Goal: Task Accomplishment & Management: Use online tool/utility

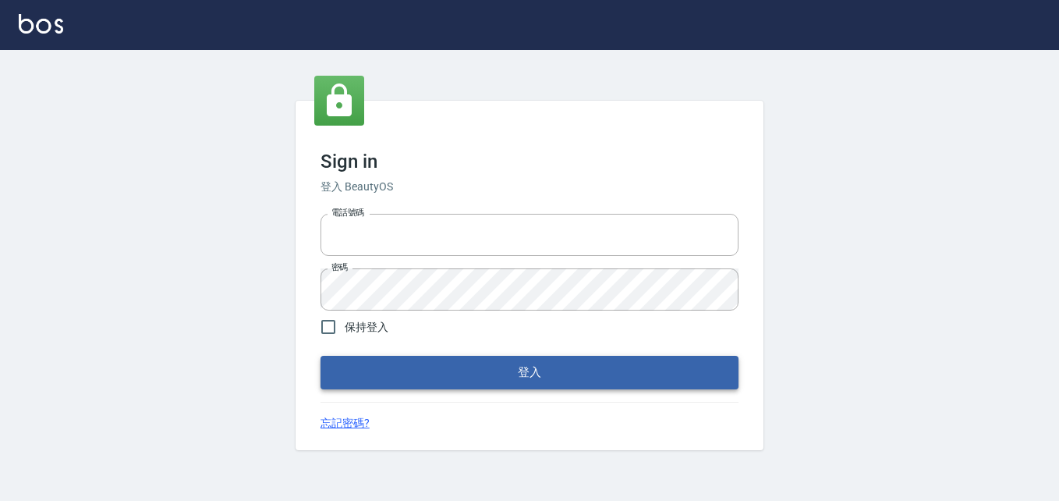
type input "0911903627"
click at [487, 358] on button "登入" at bounding box center [530, 372] width 418 height 33
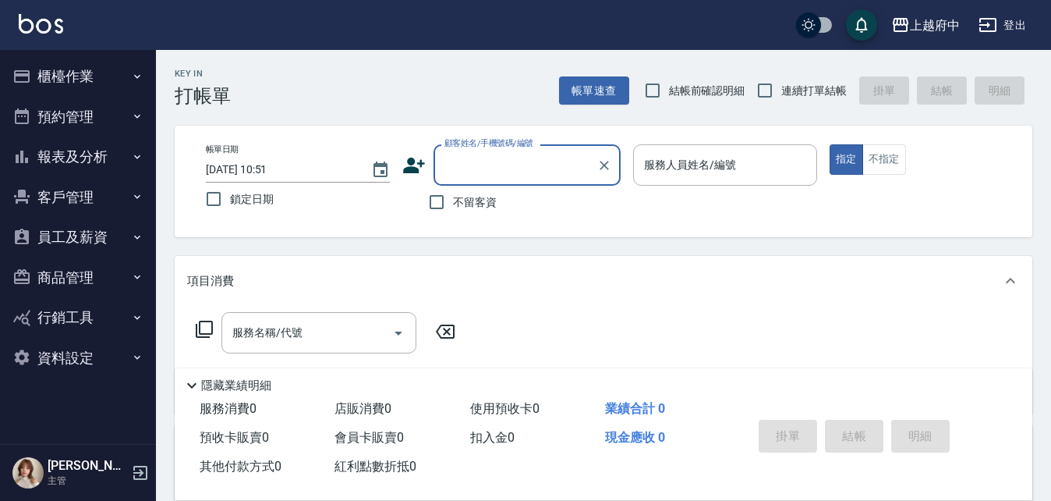
drag, startPoint x: 55, startPoint y: 148, endPoint x: 63, endPoint y: 156, distance: 11.6
click at [56, 148] on button "報表及分析" at bounding box center [78, 156] width 144 height 41
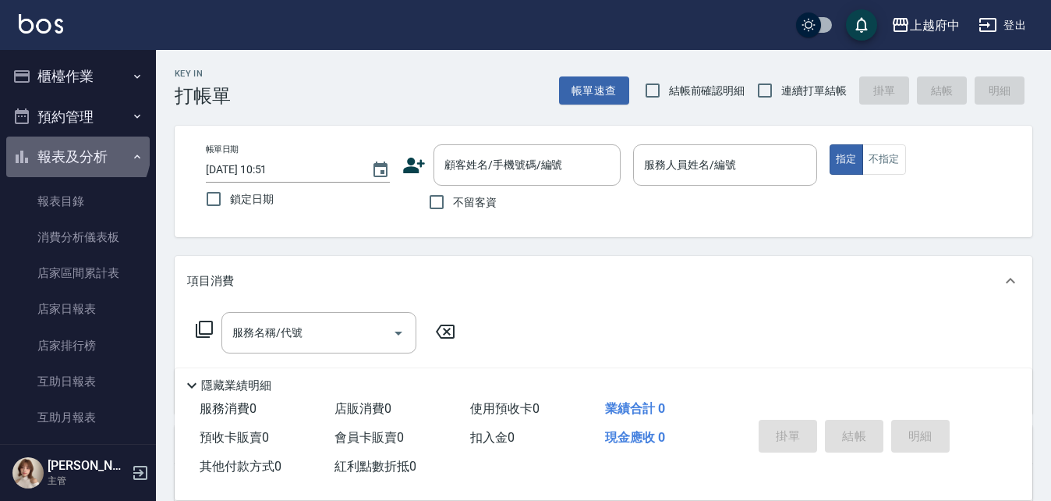
click at [76, 150] on button "報表及分析" at bounding box center [78, 156] width 144 height 41
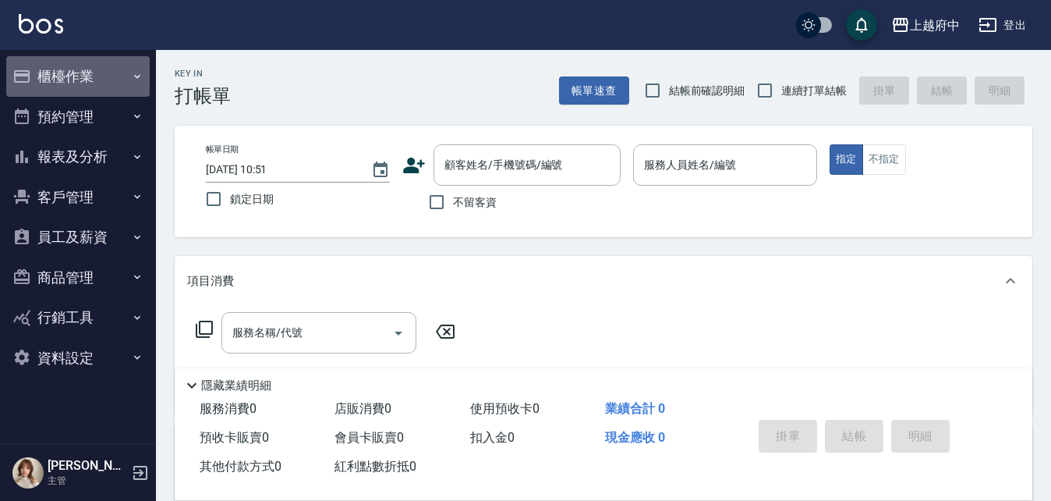
click at [88, 76] on button "櫃檯作業" at bounding box center [78, 76] width 144 height 41
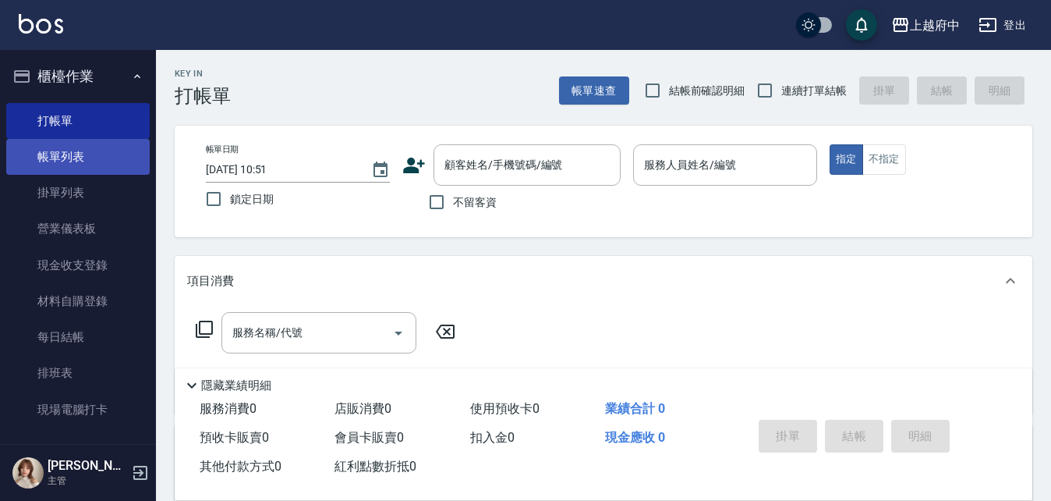
click at [74, 166] on link "帳單列表" at bounding box center [78, 157] width 144 height 36
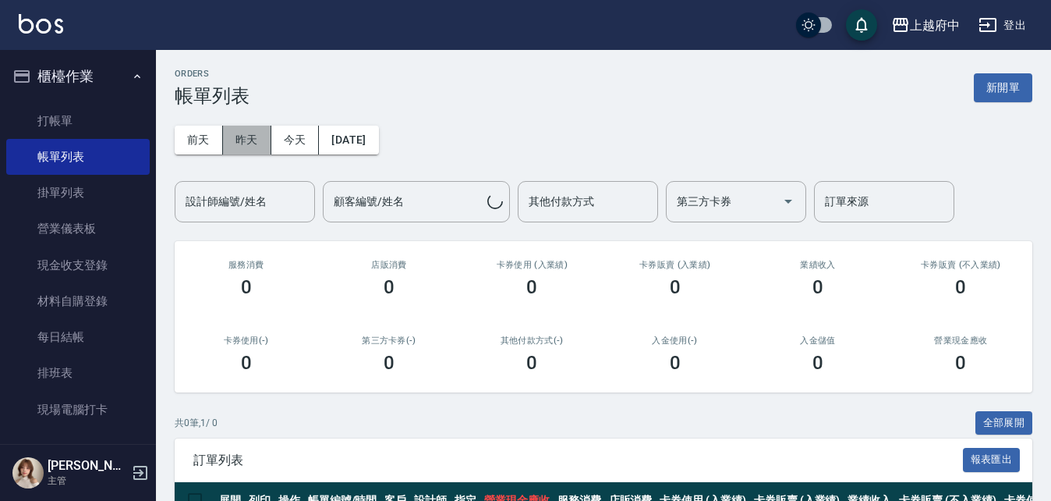
click at [243, 142] on button "昨天" at bounding box center [247, 140] width 48 height 29
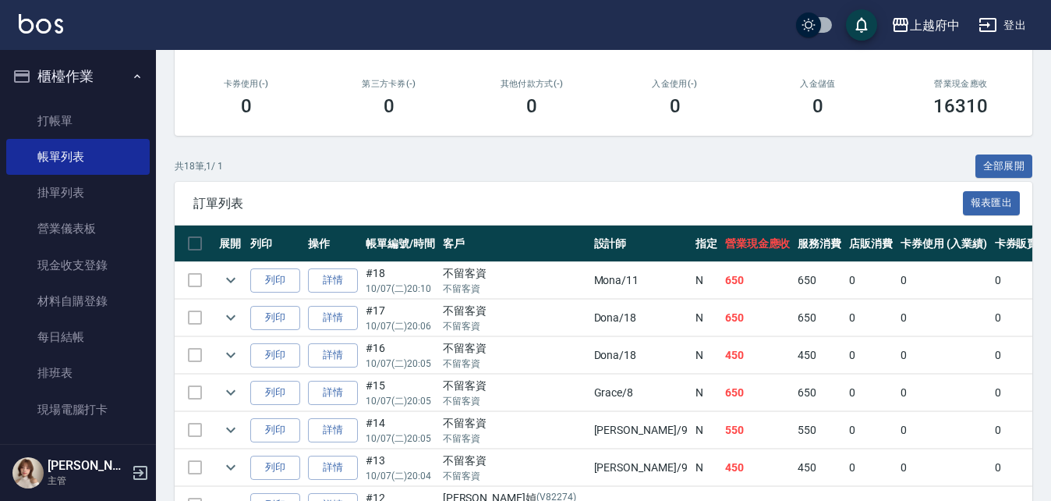
scroll to position [234, 0]
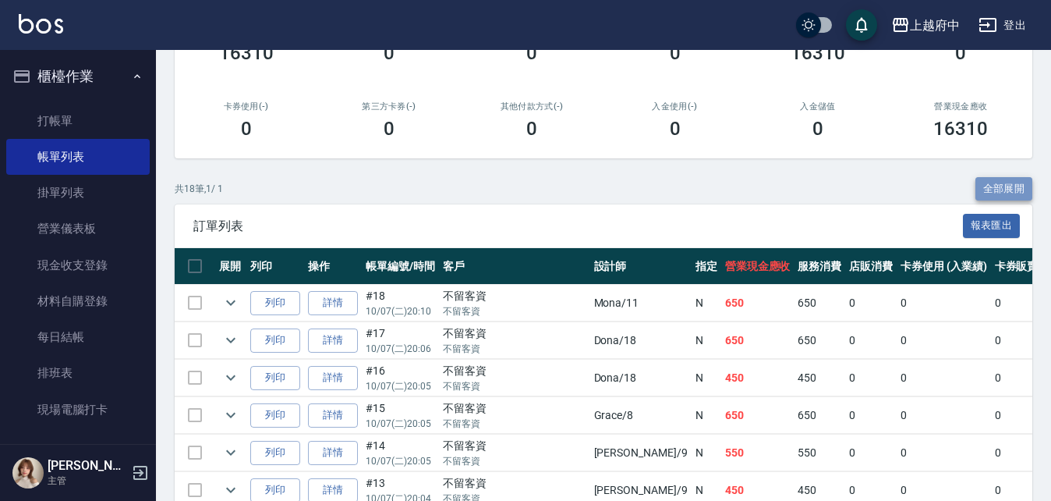
click at [1002, 179] on button "全部展開" at bounding box center [1005, 189] width 58 height 24
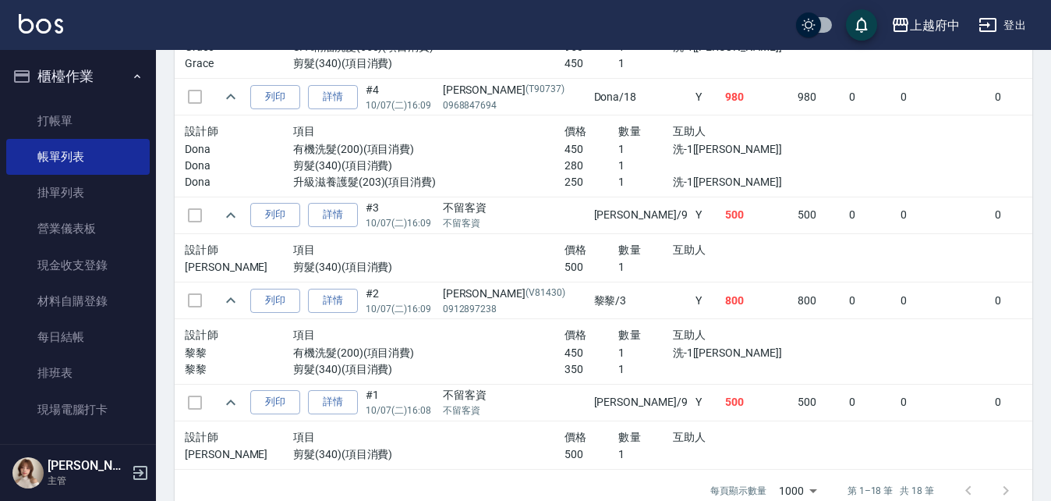
scroll to position [1950, 0]
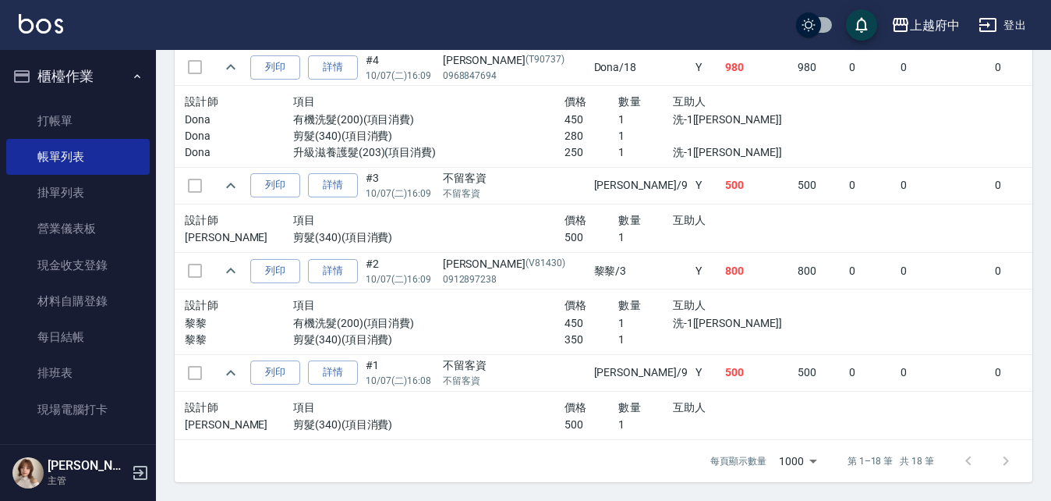
click at [81, 82] on button "櫃檯作業" at bounding box center [78, 76] width 144 height 41
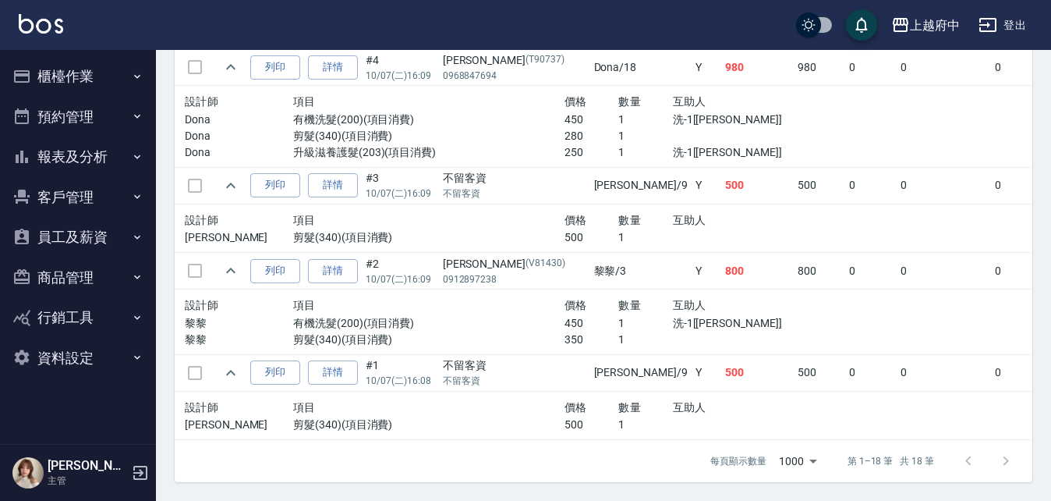
click at [64, 153] on button "報表及分析" at bounding box center [78, 156] width 144 height 41
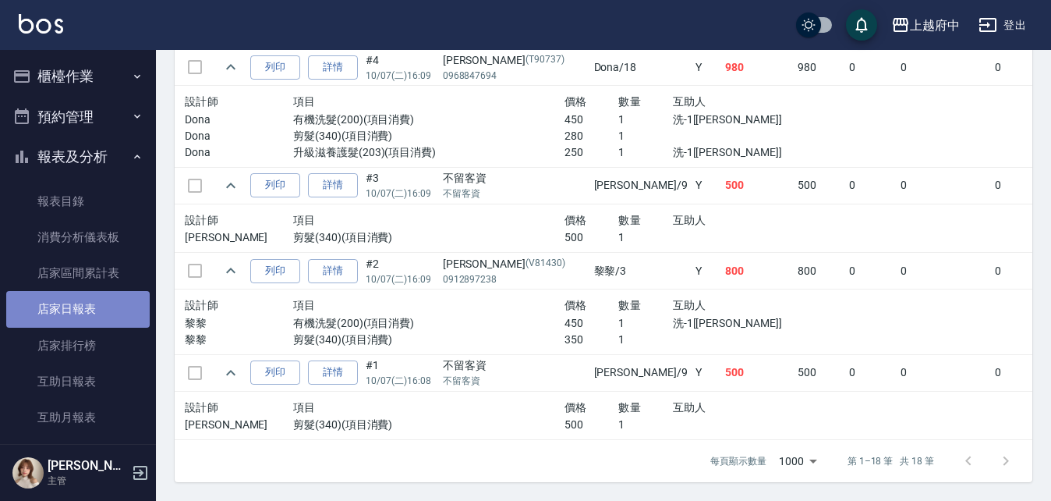
click at [90, 314] on link "店家日報表" at bounding box center [78, 309] width 144 height 36
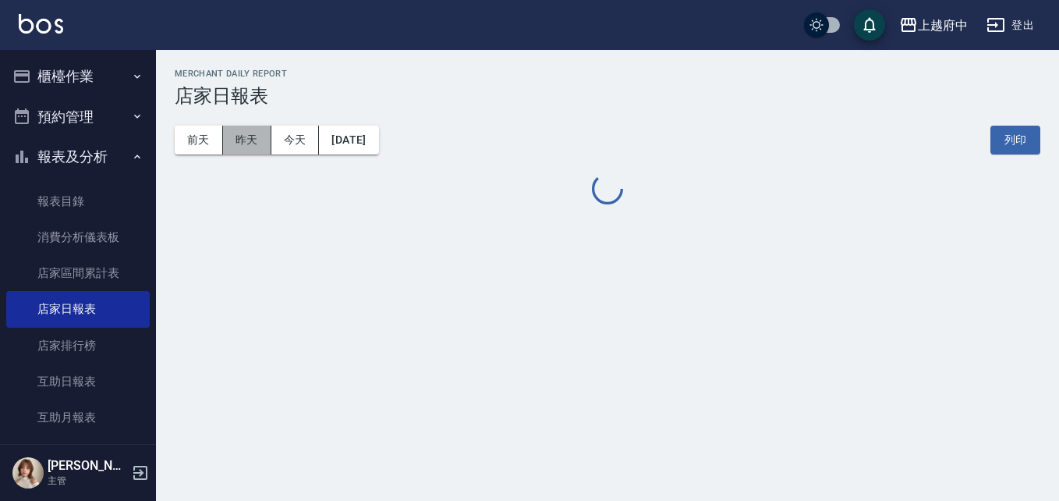
click at [238, 151] on button "昨天" at bounding box center [247, 140] width 48 height 29
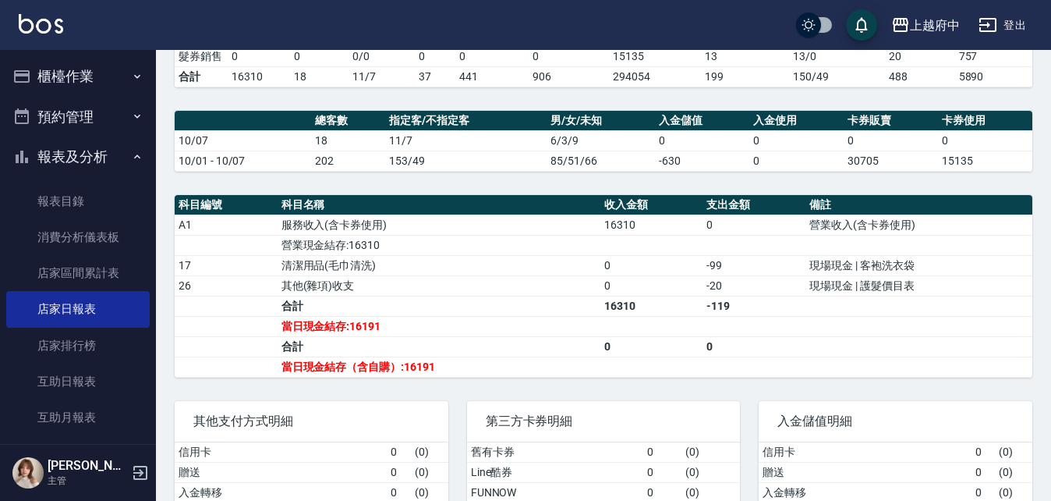
scroll to position [390, 0]
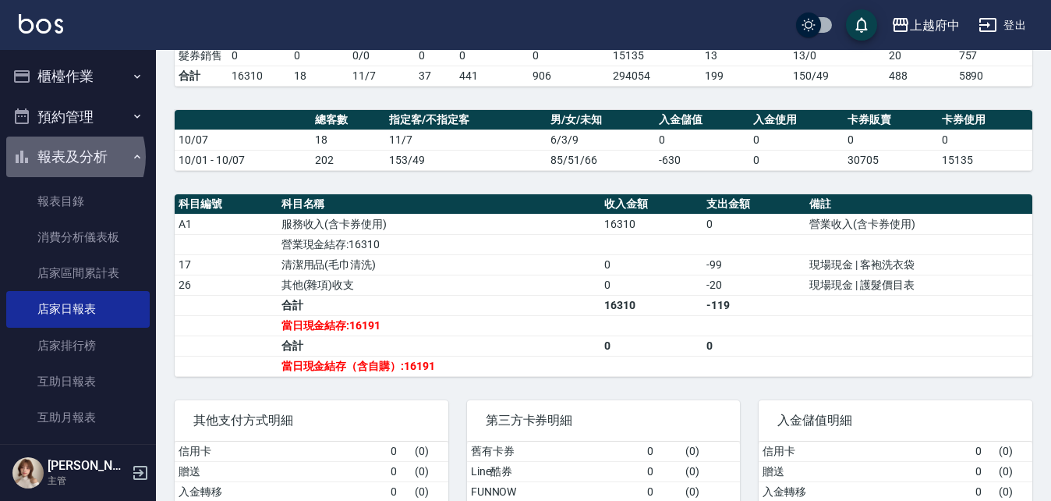
click at [67, 157] on button "報表及分析" at bounding box center [78, 156] width 144 height 41
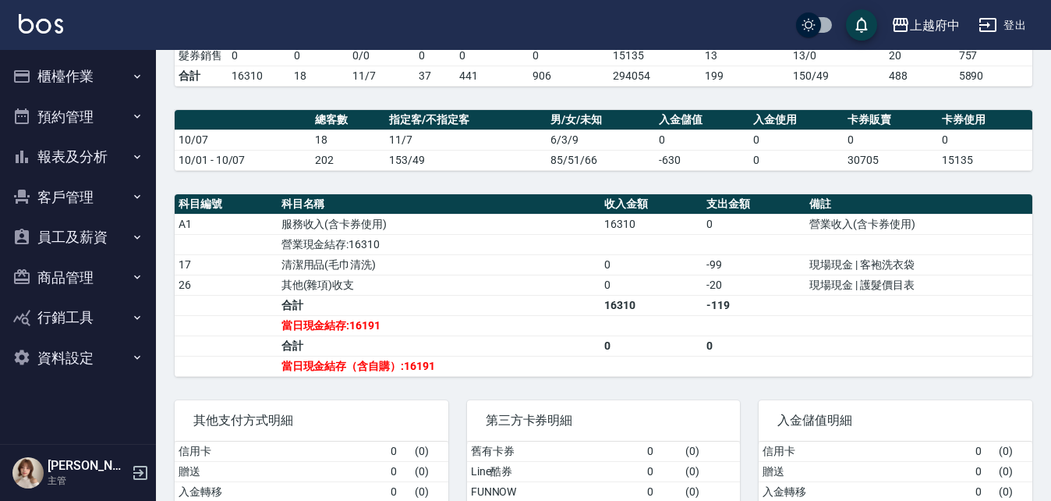
click at [70, 76] on button "櫃檯作業" at bounding box center [78, 76] width 144 height 41
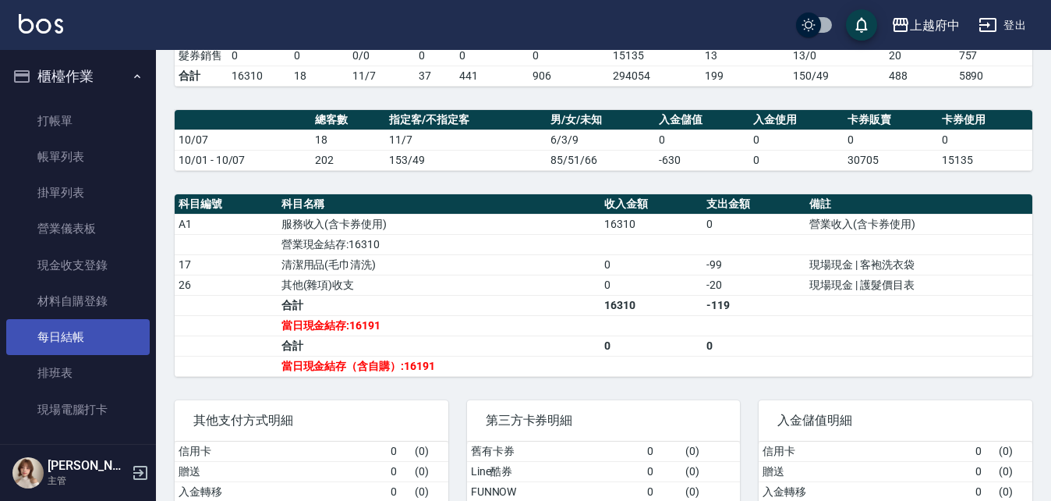
click at [105, 352] on link "每日結帳" at bounding box center [78, 337] width 144 height 36
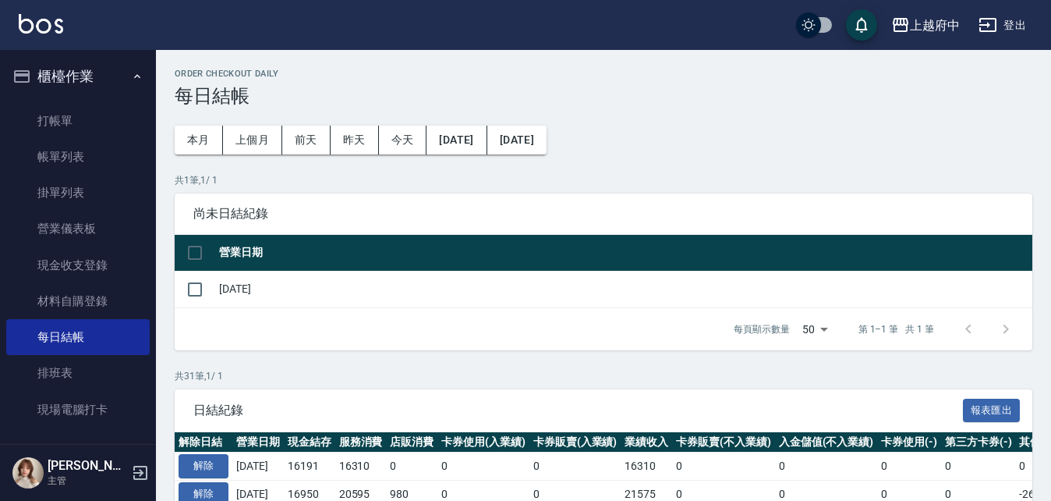
click at [71, 68] on button "櫃檯作業" at bounding box center [78, 76] width 144 height 41
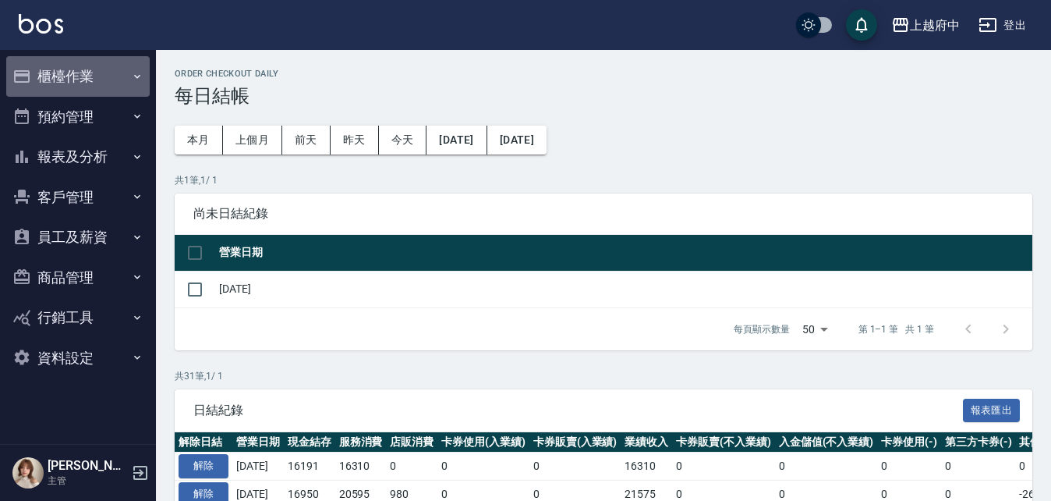
click at [73, 71] on button "櫃檯作業" at bounding box center [78, 76] width 144 height 41
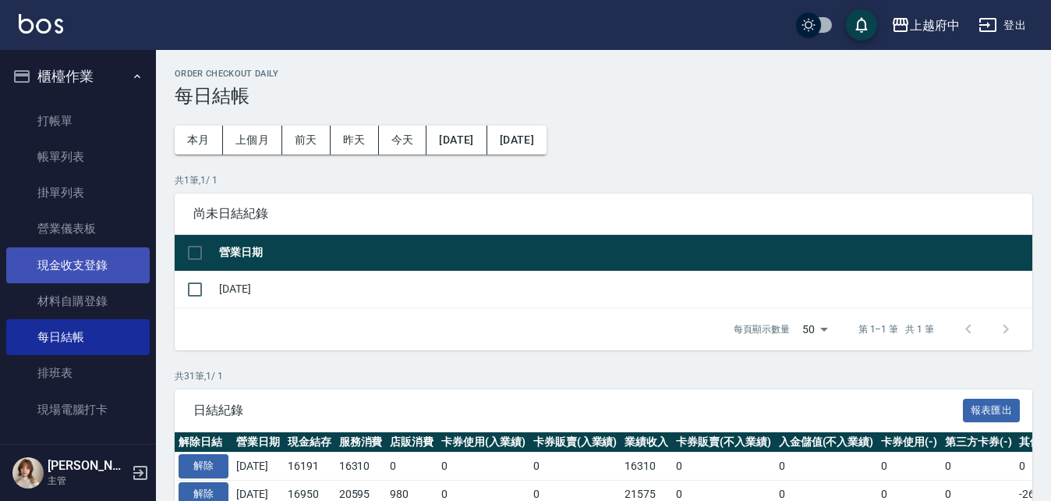
click at [79, 264] on link "現金收支登錄" at bounding box center [78, 265] width 144 height 36
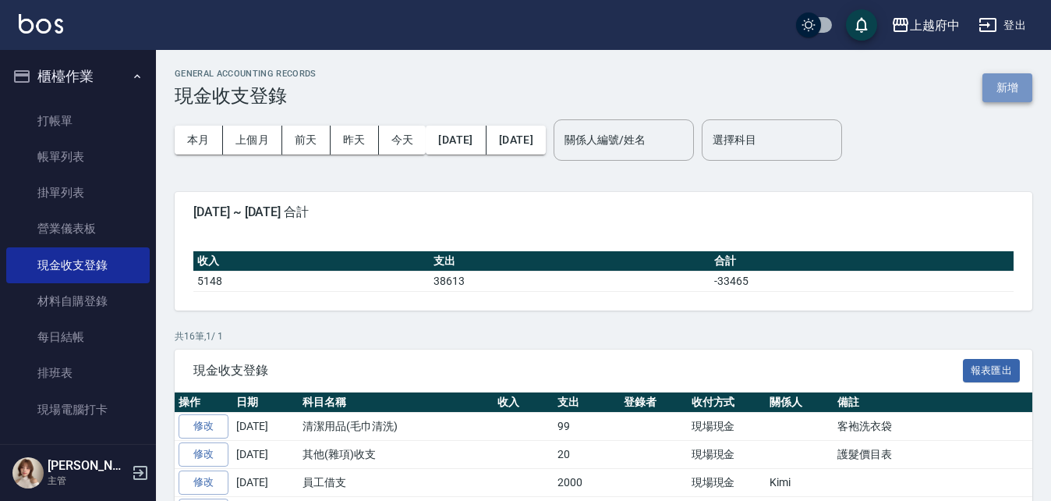
click at [1001, 86] on button "新增" at bounding box center [1008, 87] width 50 height 29
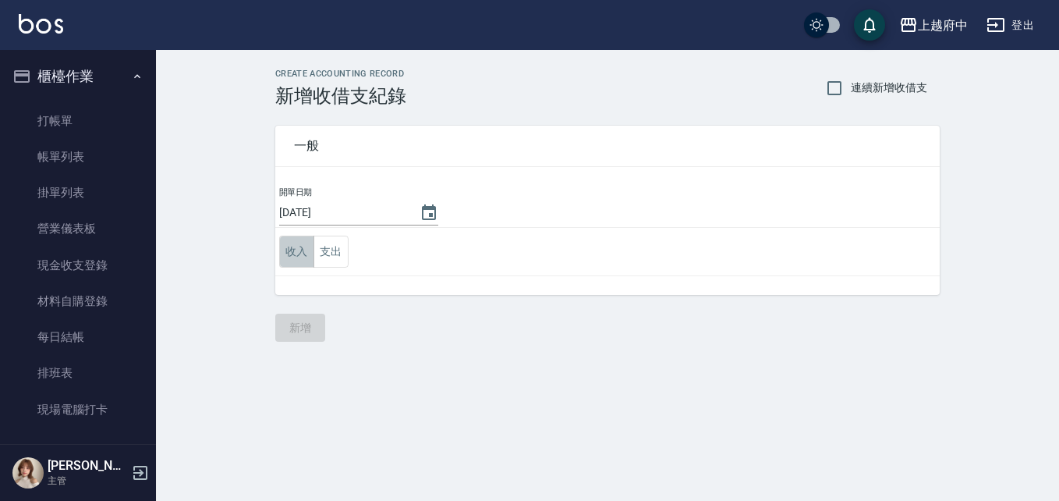
click at [303, 255] on button "收入" at bounding box center [296, 252] width 35 height 32
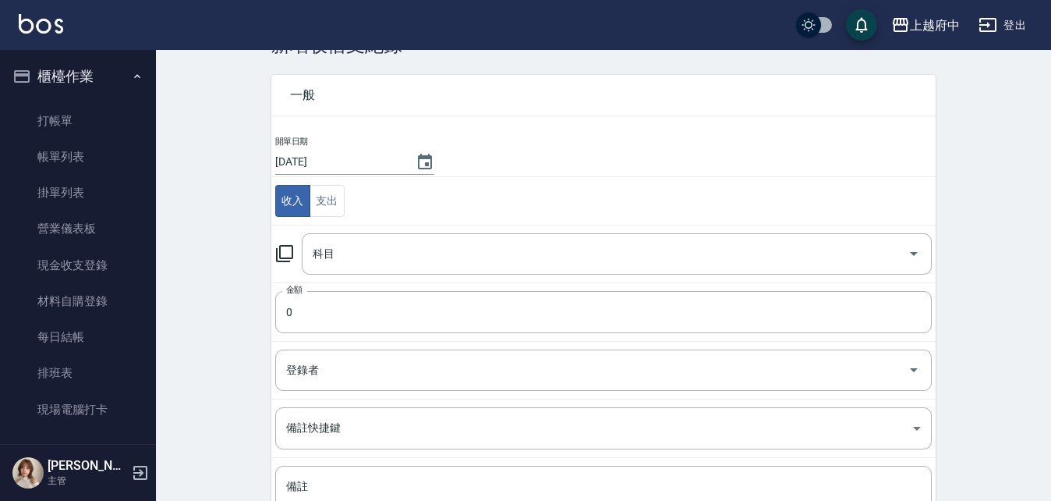
scroll to position [78, 0]
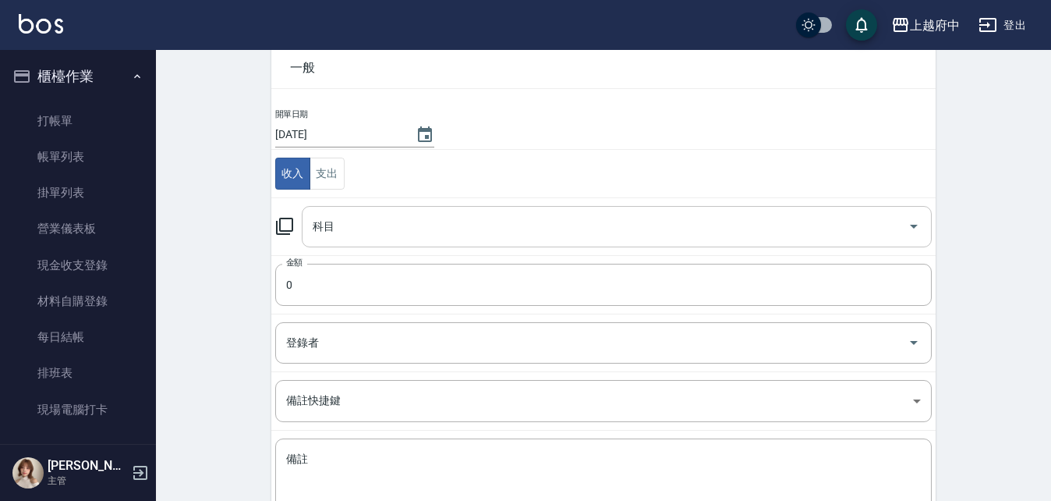
click at [353, 220] on input "科目" at bounding box center [605, 226] width 593 height 27
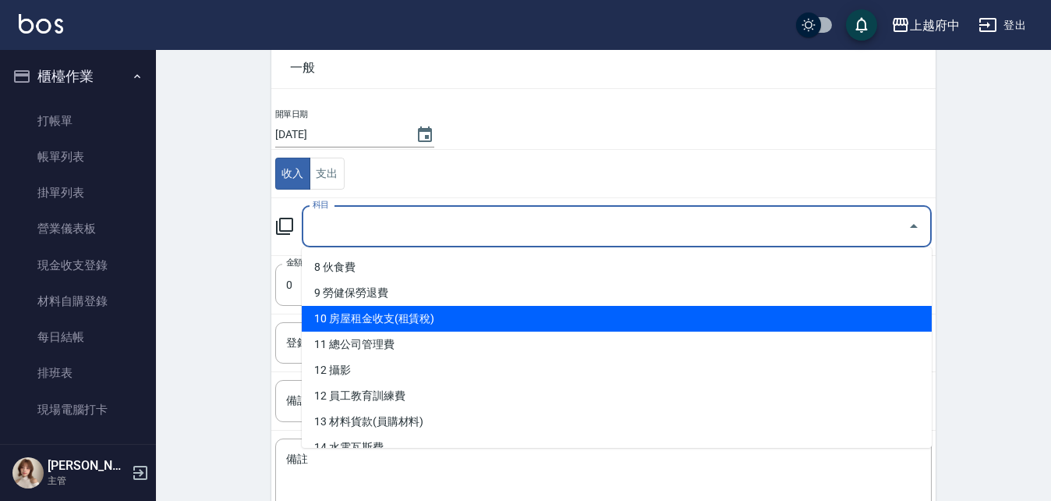
scroll to position [390, 0]
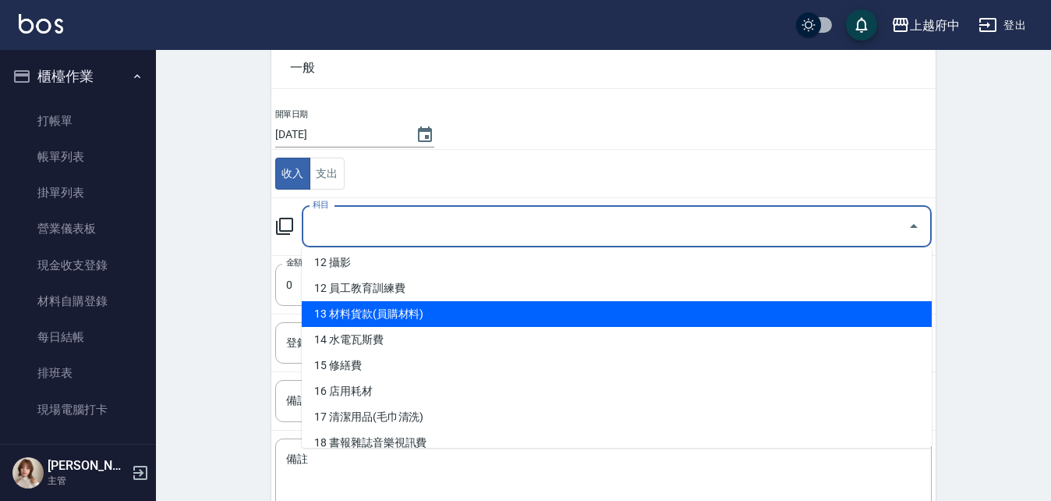
click at [399, 321] on li "13 材料貨款(員購材料)" at bounding box center [617, 314] width 630 height 26
type input "13 材料貨款(員購材料)"
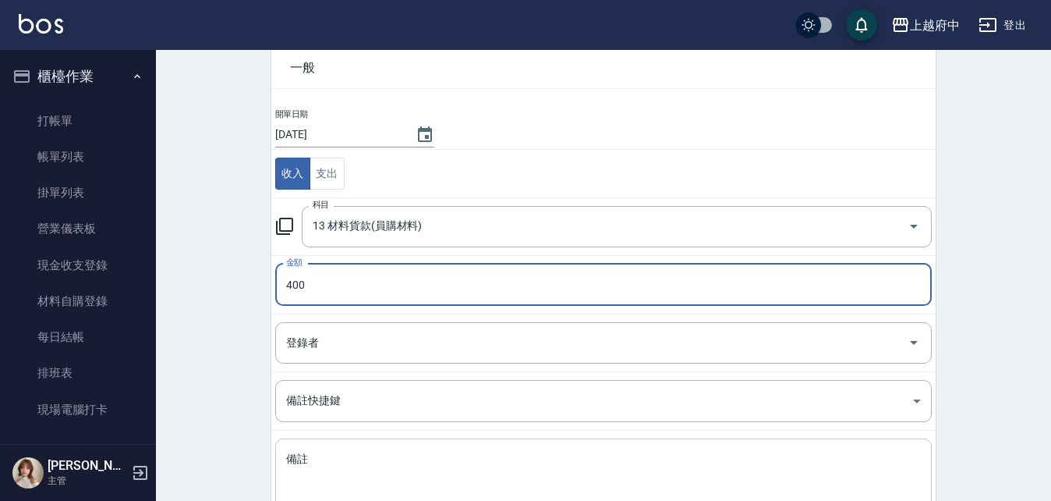
type input "400"
click at [346, 469] on textarea "備註" at bounding box center [603, 478] width 635 height 53
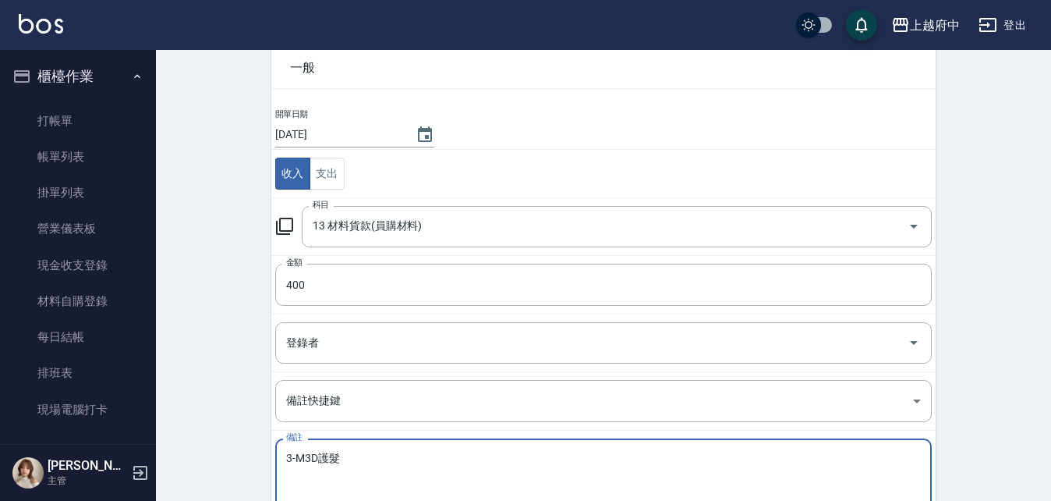
type textarea "3-M3D護髮"
click at [207, 446] on div "CREATE ACCOUNTING RECORD 新增收借支紀錄 連續新增收借支 一般 開單日期 [DATE] 收入 支出 科目 13 材料貨款(員購材料) …" at bounding box center [603, 291] width 895 height 639
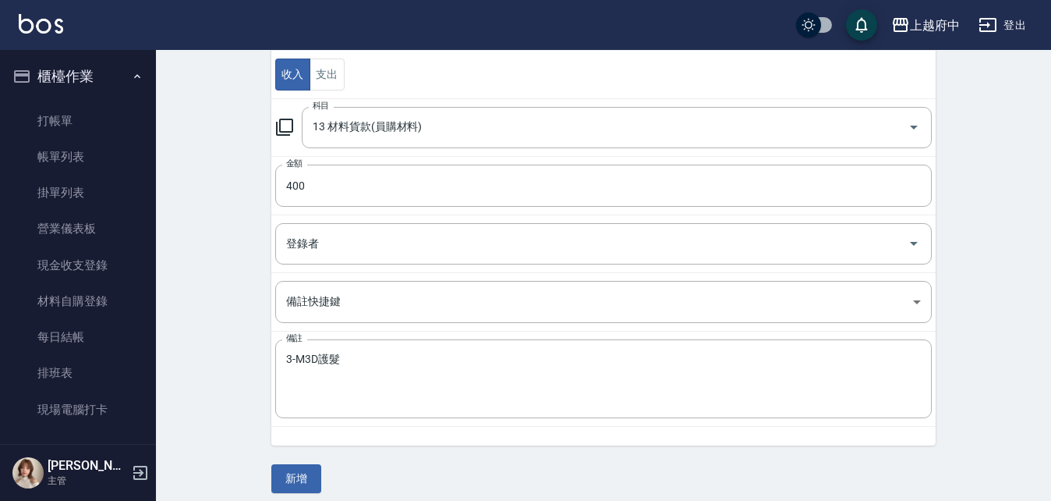
scroll to position [188, 0]
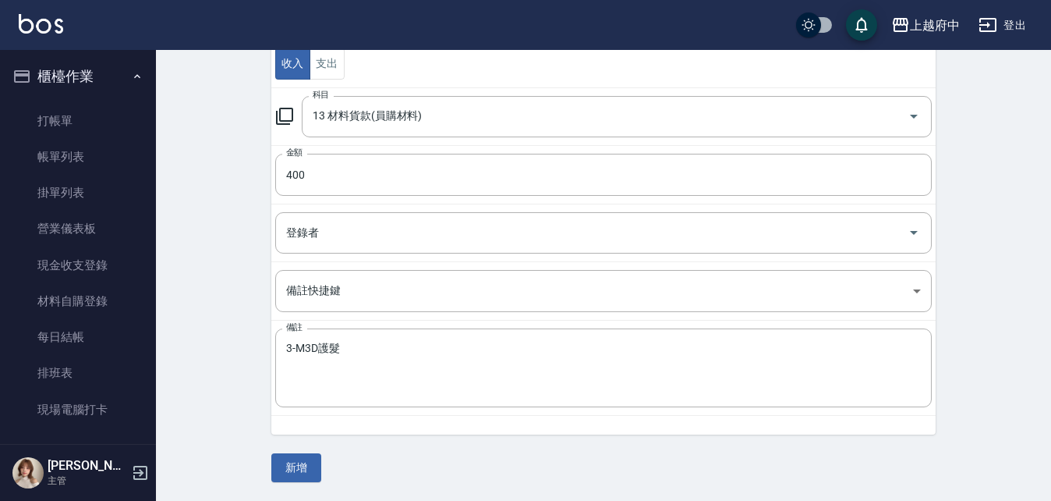
click at [303, 459] on button "新增" at bounding box center [296, 467] width 50 height 29
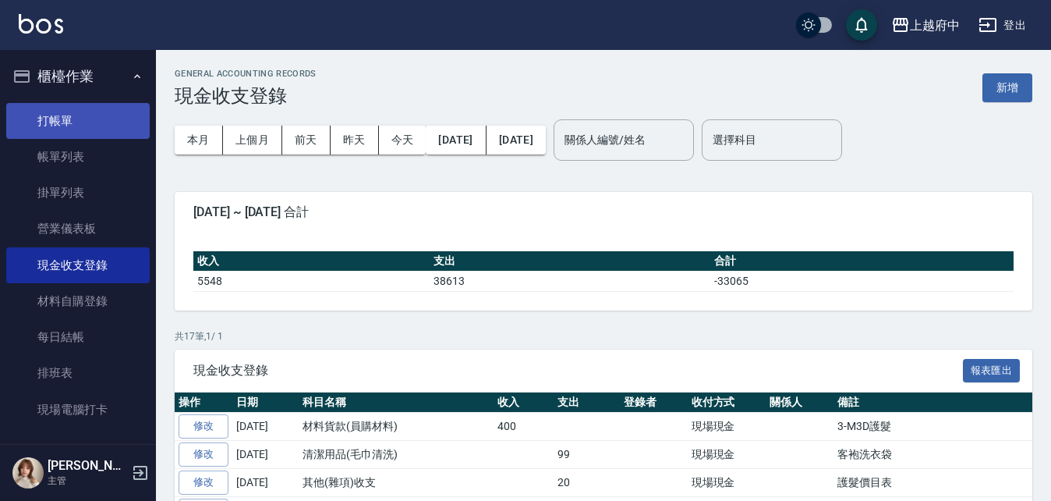
click at [52, 105] on link "打帳單" at bounding box center [78, 121] width 144 height 36
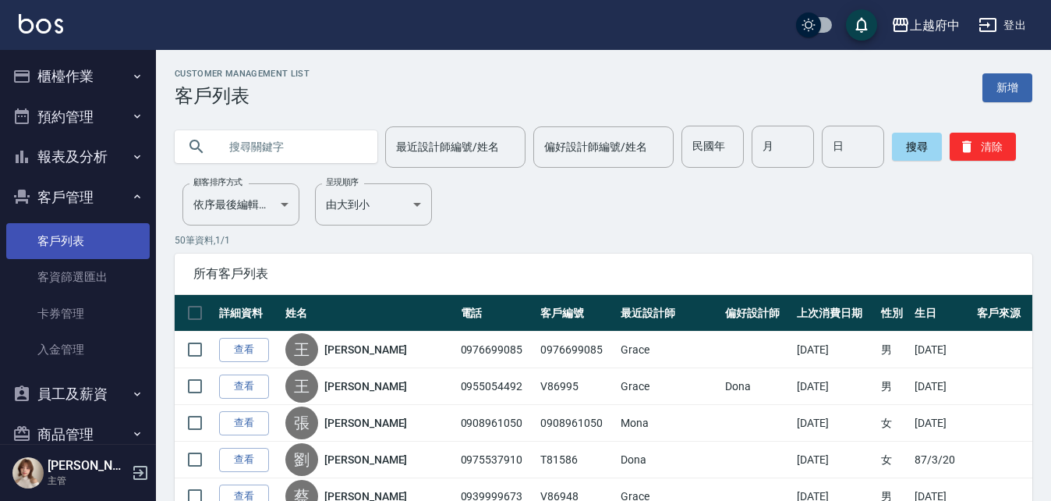
click at [68, 227] on link "客戶列表" at bounding box center [78, 241] width 144 height 36
click at [79, 187] on button "客戶管理" at bounding box center [78, 197] width 144 height 41
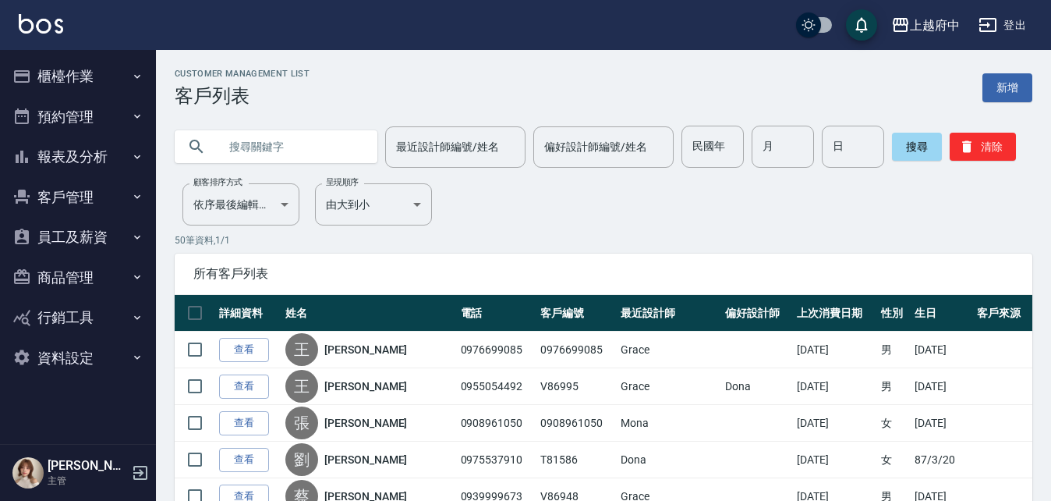
click at [76, 225] on button "員工及薪資" at bounding box center [78, 237] width 144 height 41
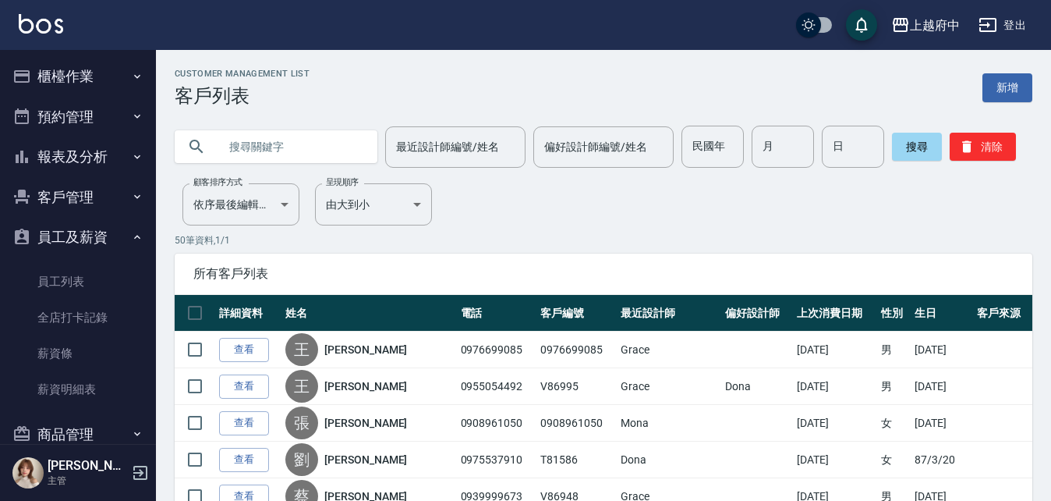
click at [76, 225] on button "員工及薪資" at bounding box center [78, 237] width 144 height 41
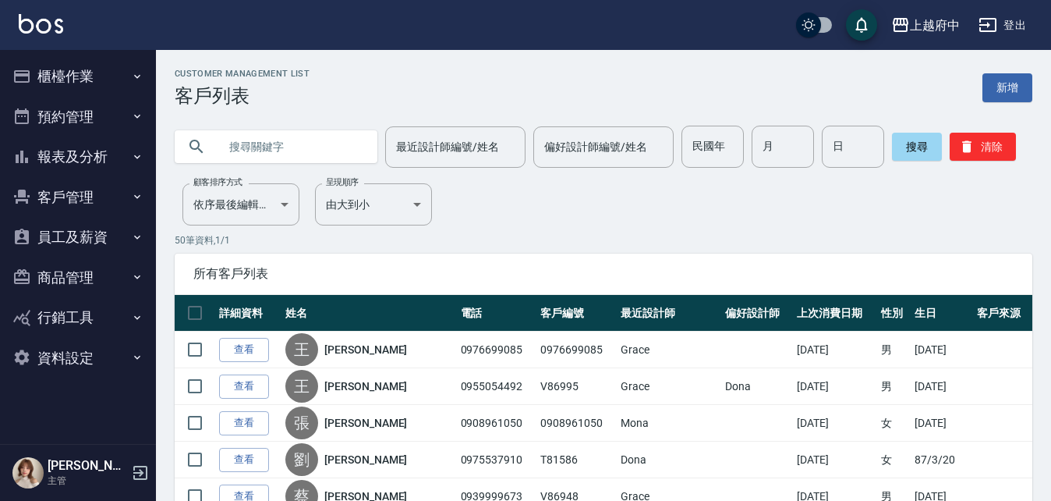
click at [236, 146] on input "text" at bounding box center [291, 147] width 147 height 42
paste input "0975397889"
type input "0975397889"
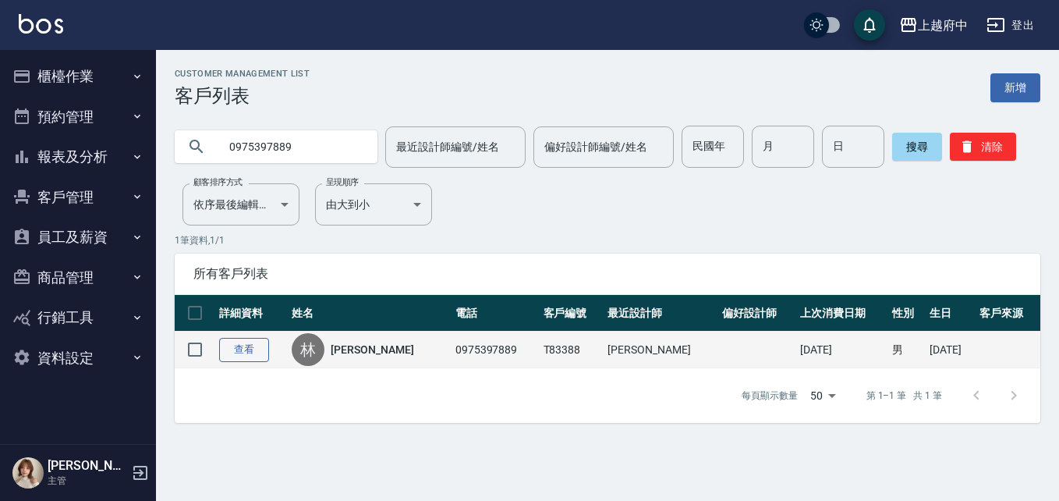
click at [246, 355] on link "查看" at bounding box center [244, 350] width 50 height 24
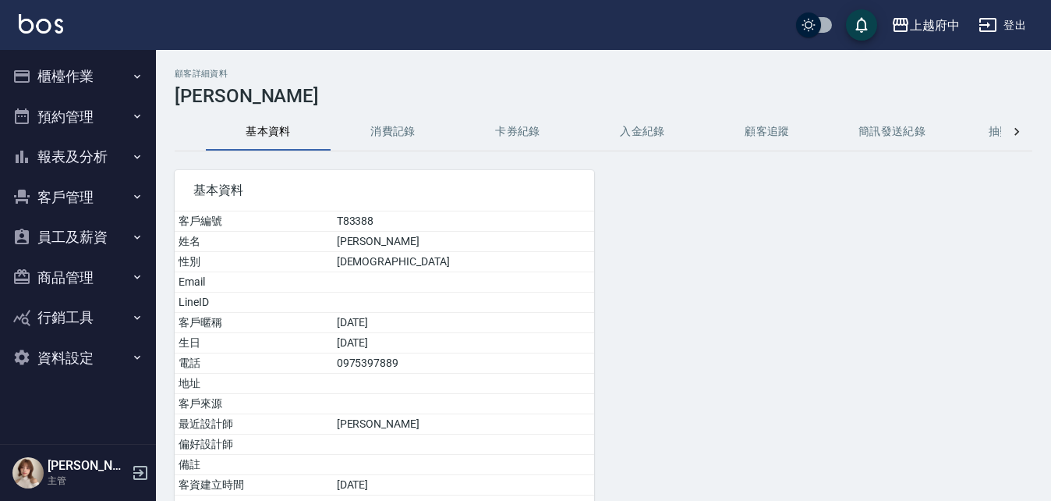
click at [402, 127] on button "消費記錄" at bounding box center [393, 131] width 125 height 37
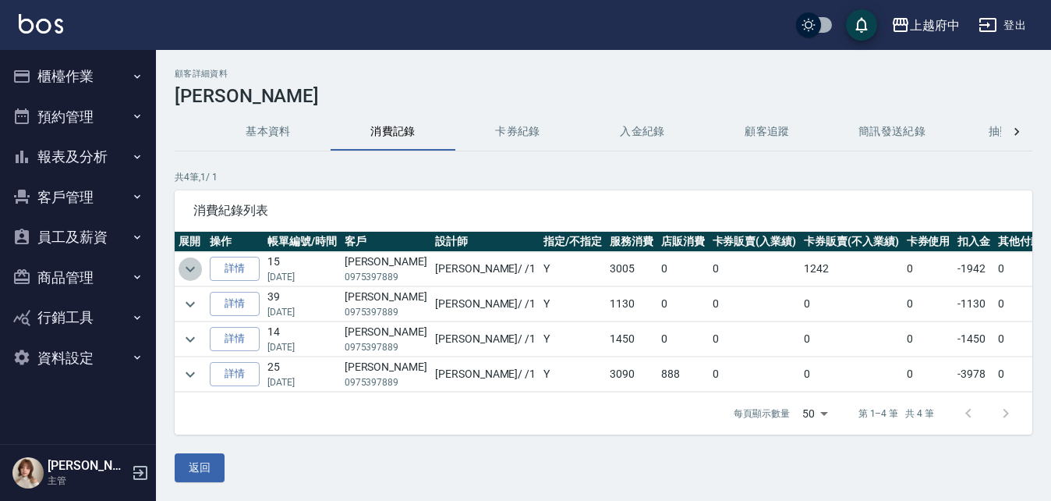
click at [183, 260] on icon "expand row" at bounding box center [190, 269] width 19 height 19
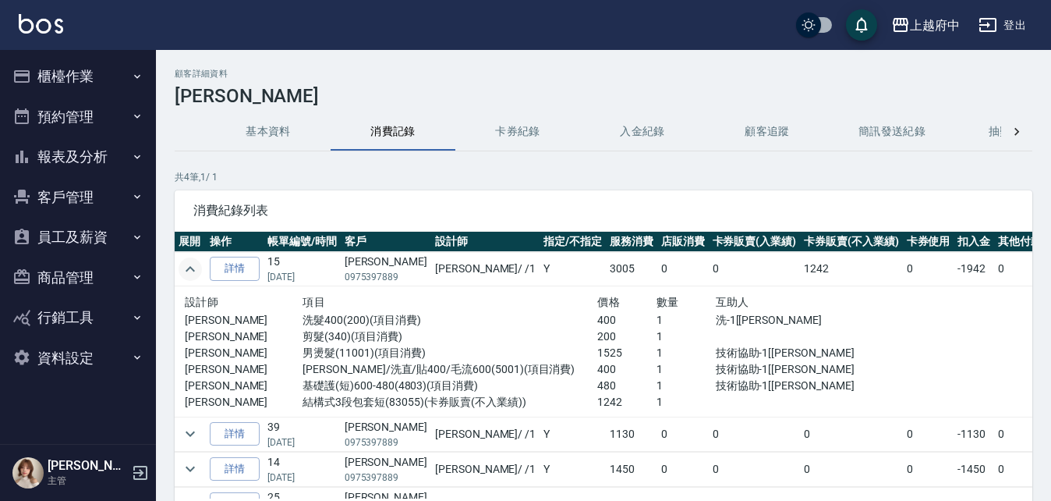
click at [183, 253] on td at bounding box center [190, 269] width 31 height 34
click at [182, 266] on icon "expand row" at bounding box center [190, 269] width 19 height 19
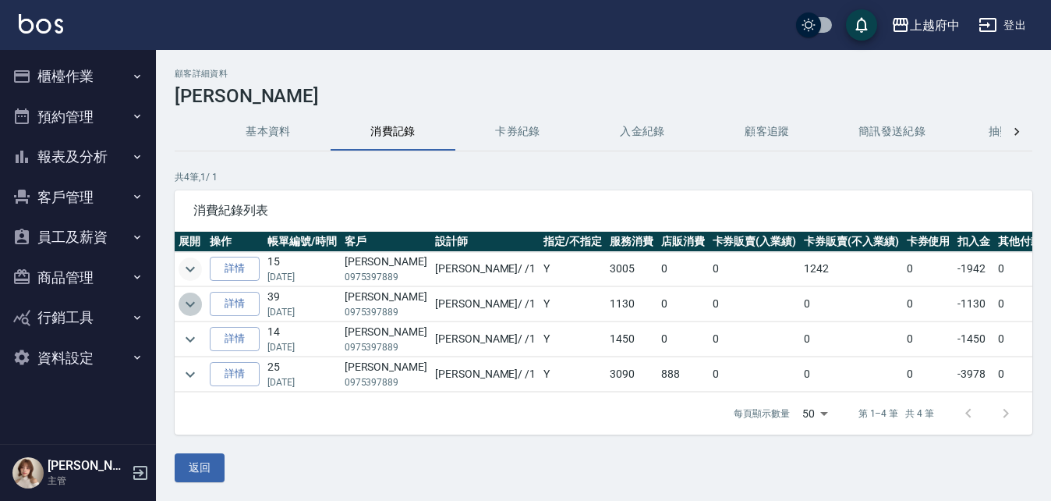
click at [189, 300] on icon "expand row" at bounding box center [190, 304] width 19 height 19
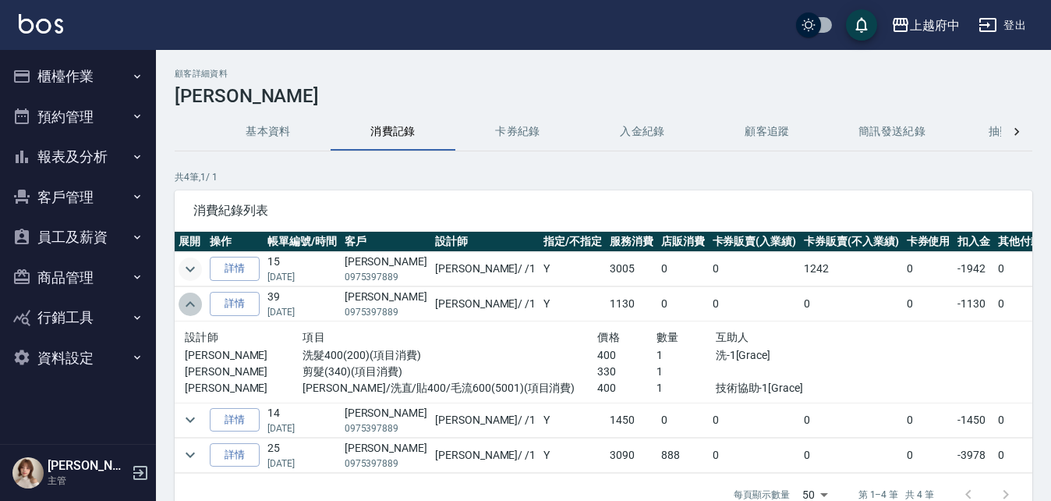
click at [189, 300] on icon "expand row" at bounding box center [190, 304] width 19 height 19
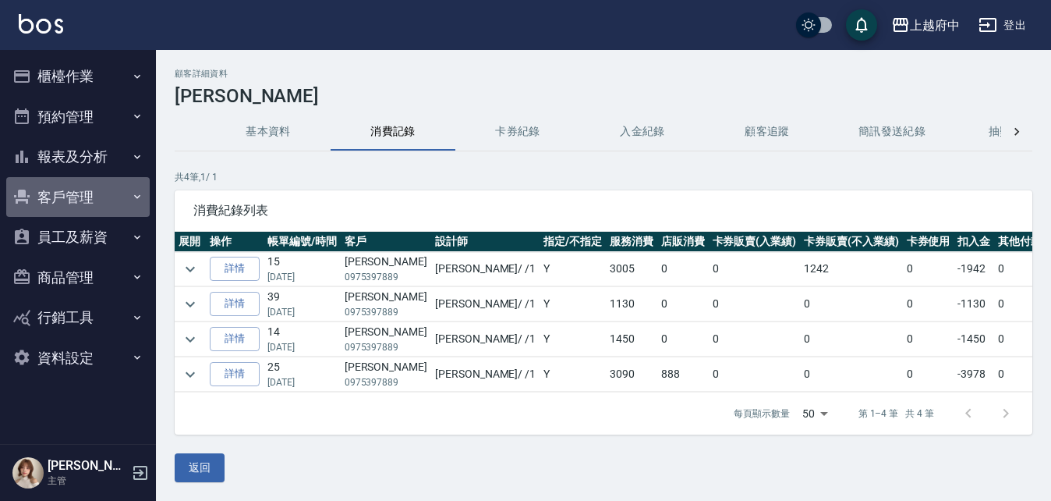
click at [65, 187] on button "客戶管理" at bounding box center [78, 197] width 144 height 41
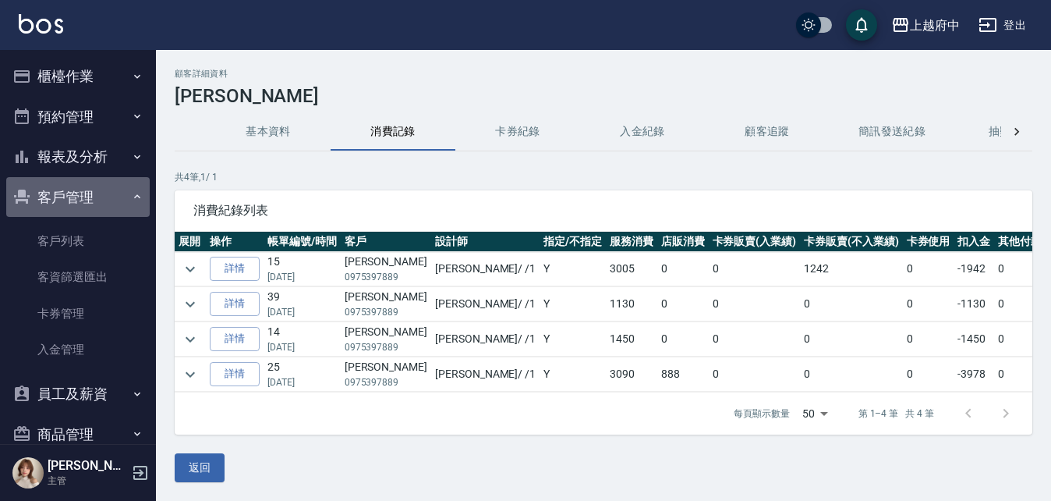
click at [65, 187] on button "客戶管理" at bounding box center [78, 197] width 144 height 41
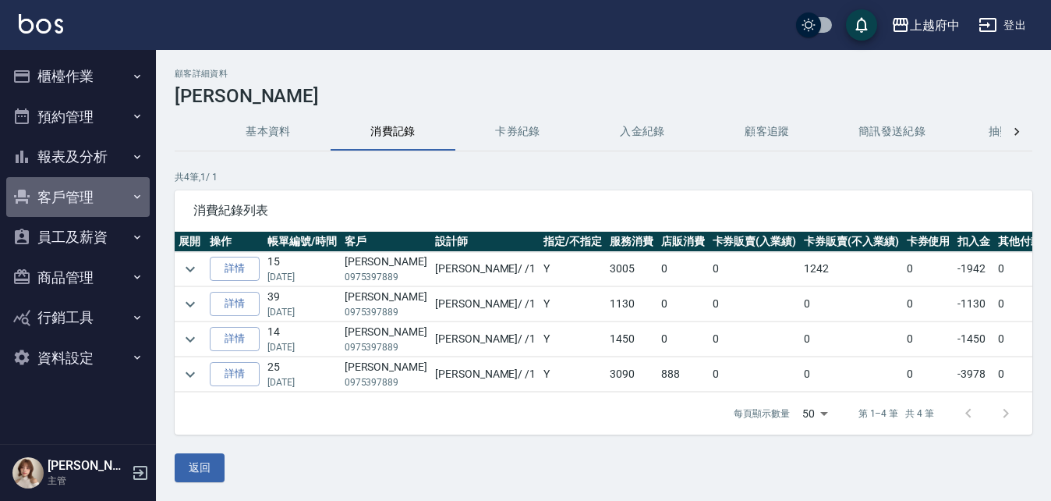
click at [65, 187] on button "客戶管理" at bounding box center [78, 197] width 144 height 41
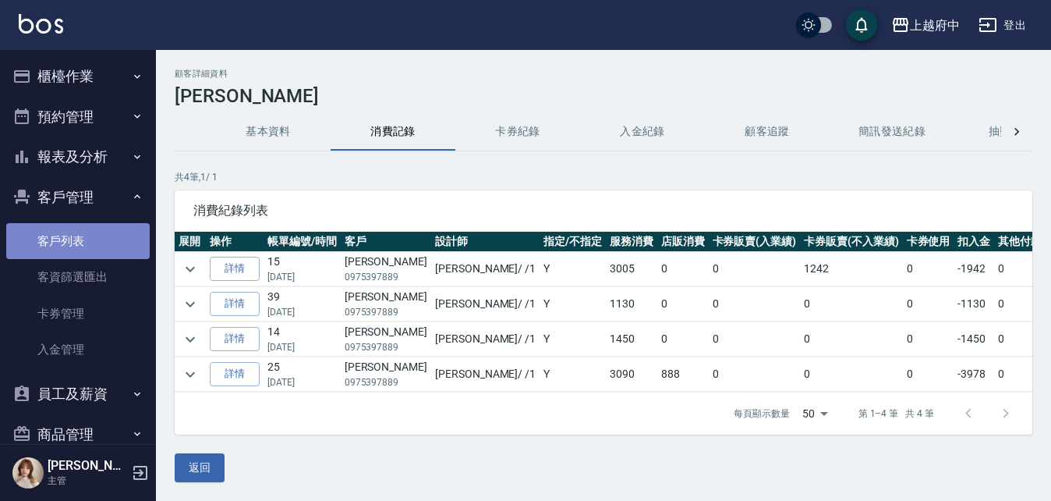
click at [112, 231] on link "客戶列表" at bounding box center [78, 241] width 144 height 36
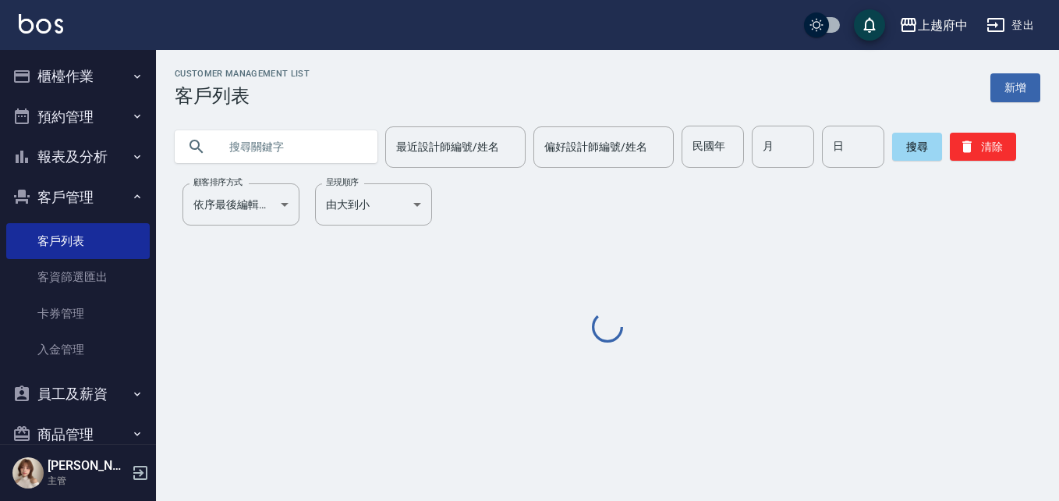
click at [317, 158] on input "text" at bounding box center [291, 147] width 147 height 42
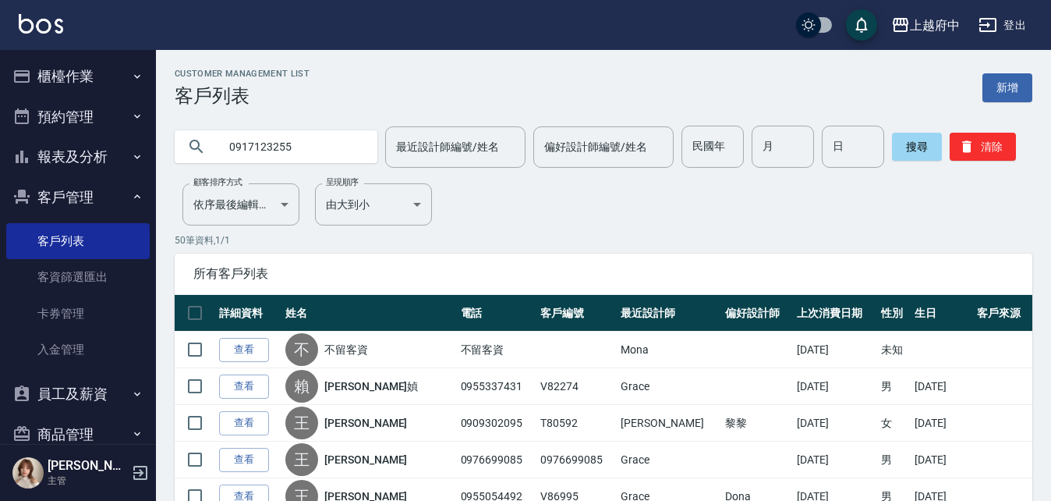
type input "0917123255"
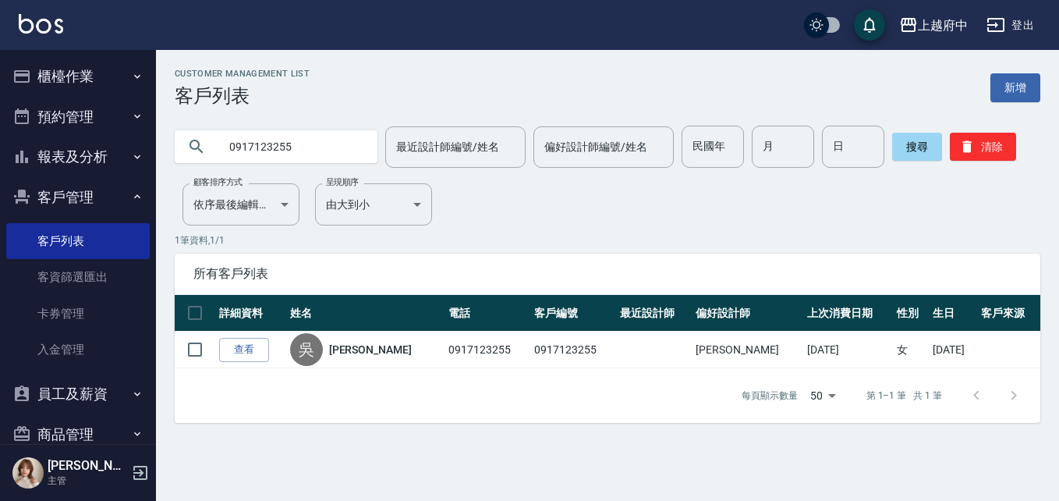
click at [256, 357] on link "查看" at bounding box center [244, 350] width 50 height 24
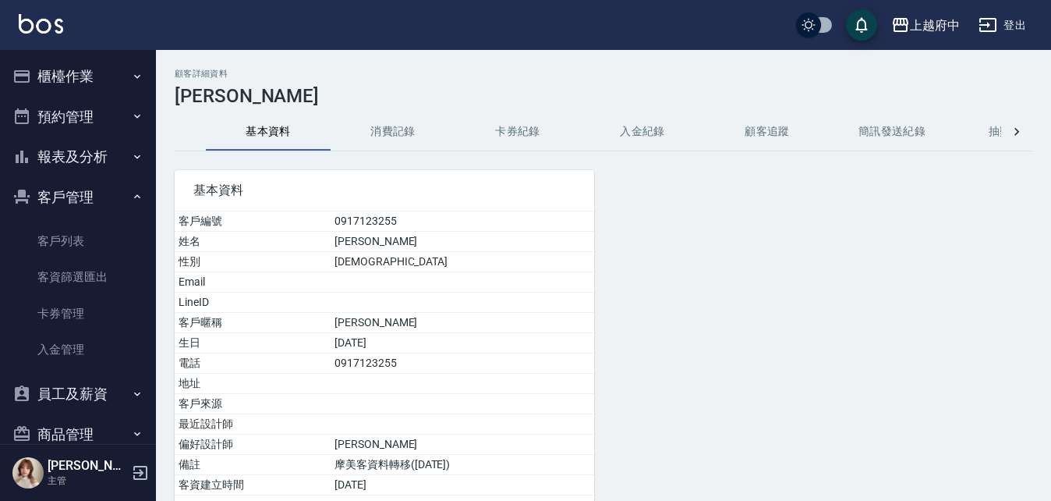
click at [87, 186] on button "客戶管理" at bounding box center [78, 197] width 144 height 41
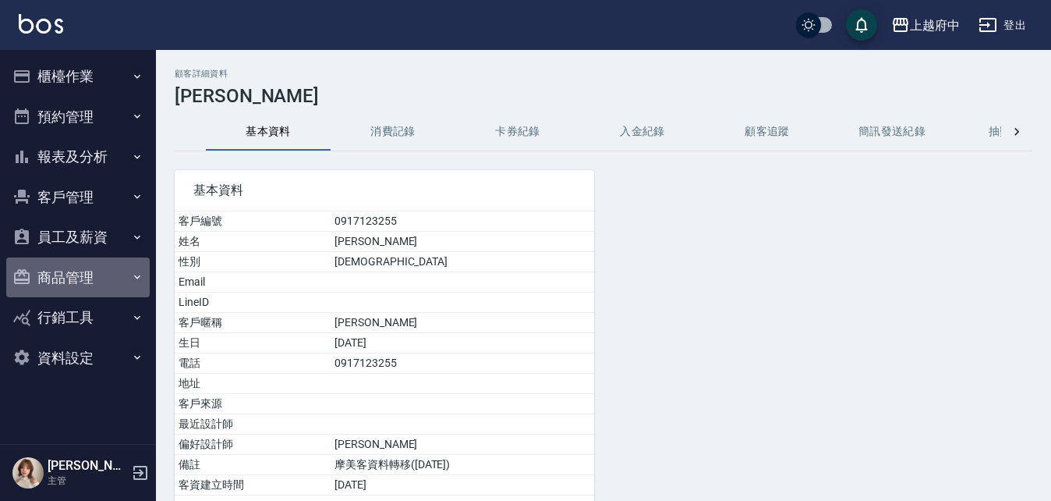
click at [108, 279] on button "商品管理" at bounding box center [78, 277] width 144 height 41
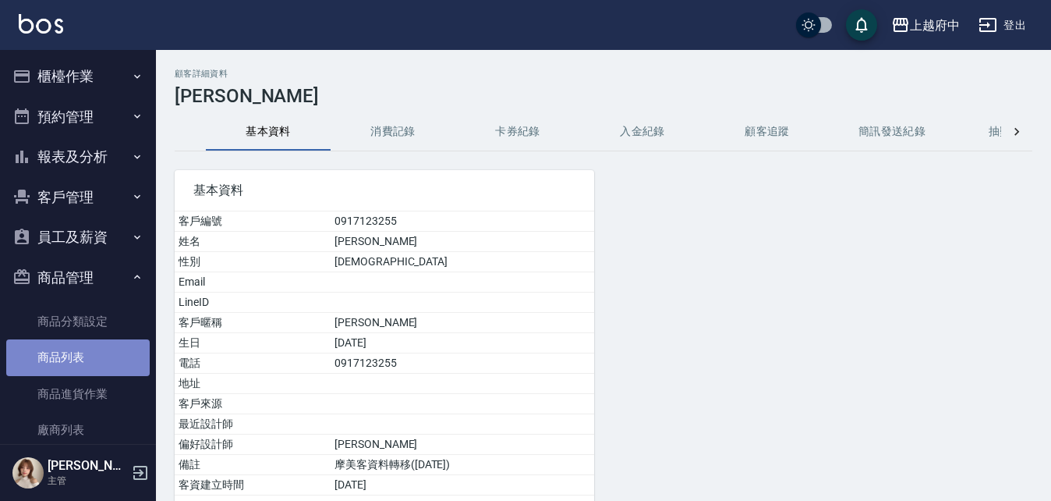
click at [98, 350] on link "商品列表" at bounding box center [78, 357] width 144 height 36
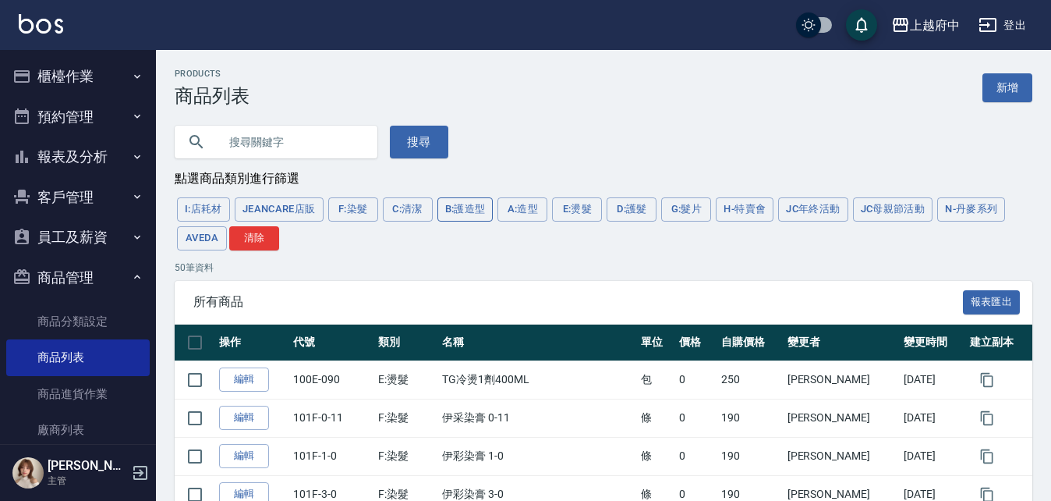
click at [480, 212] on button "B:護造型" at bounding box center [466, 209] width 56 height 24
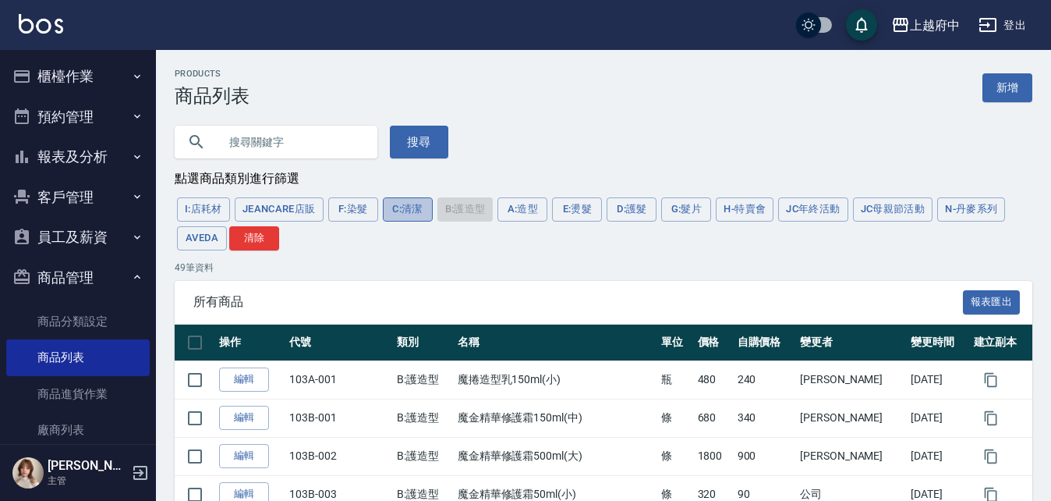
click at [410, 209] on button "C:清潔" at bounding box center [408, 209] width 50 height 24
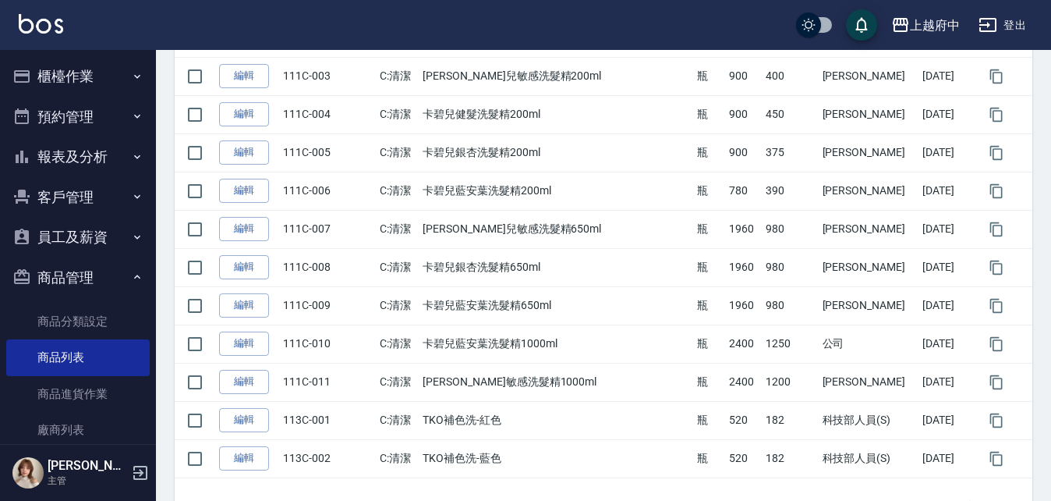
scroll to position [1847, 0]
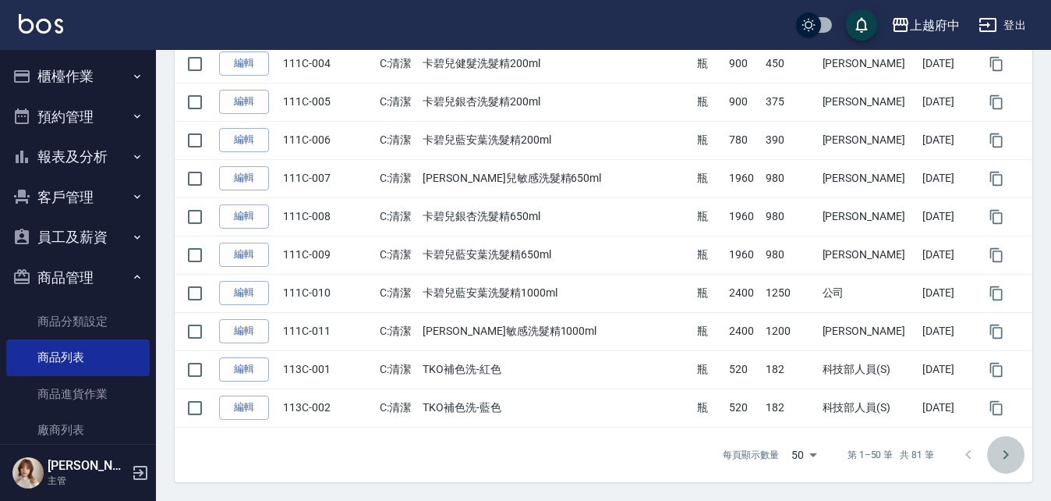
click at [1016, 452] on button "Go to next page" at bounding box center [1005, 454] width 37 height 37
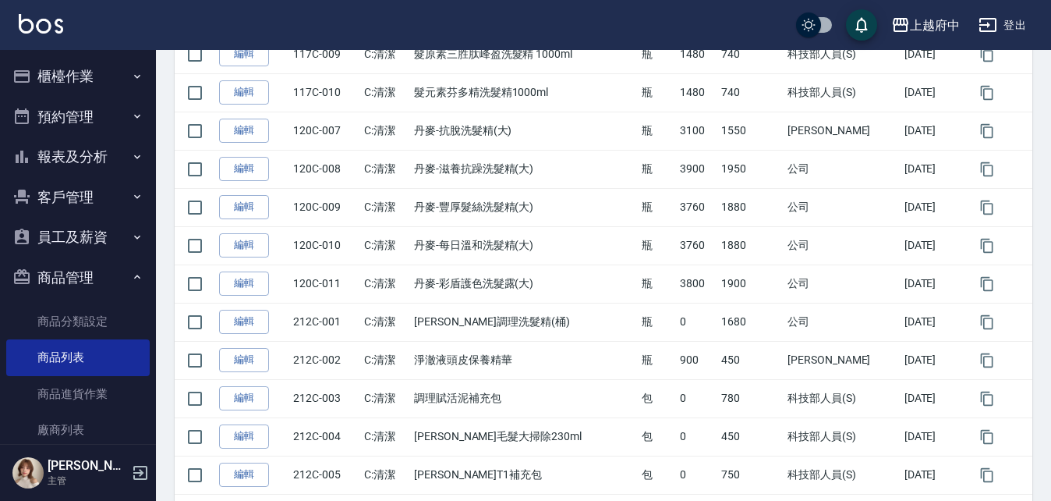
scroll to position [1121, 0]
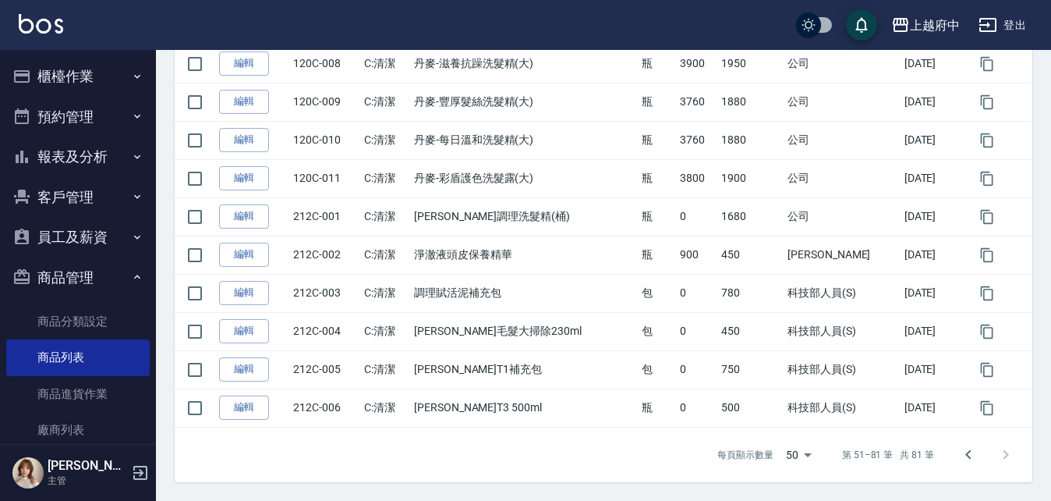
click at [1011, 450] on div at bounding box center [987, 454] width 75 height 37
click at [938, 455] on div "每頁顯示數量 50 50 第 51–81 筆 共 81 筆" at bounding box center [863, 455] width 328 height 42
click at [966, 462] on icon "Go to previous page" at bounding box center [968, 454] width 19 height 19
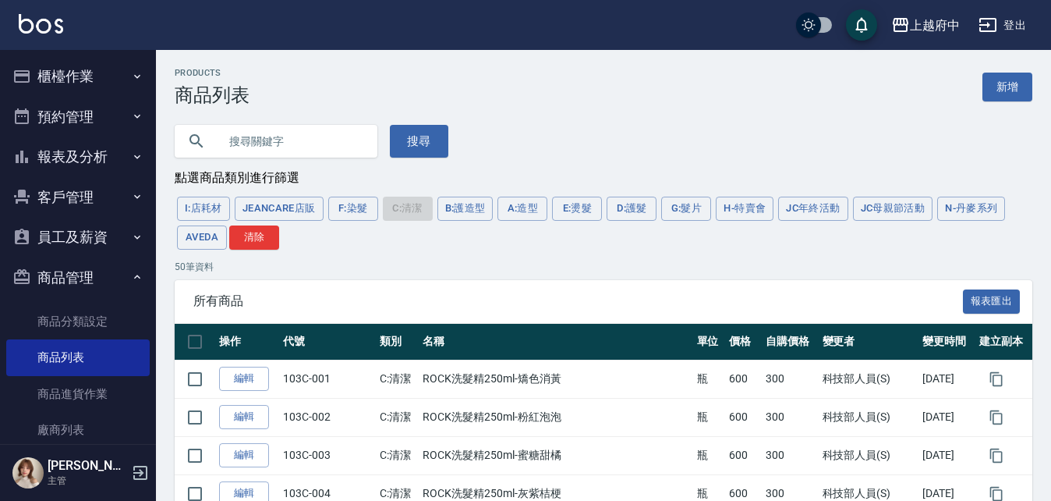
scroll to position [0, 0]
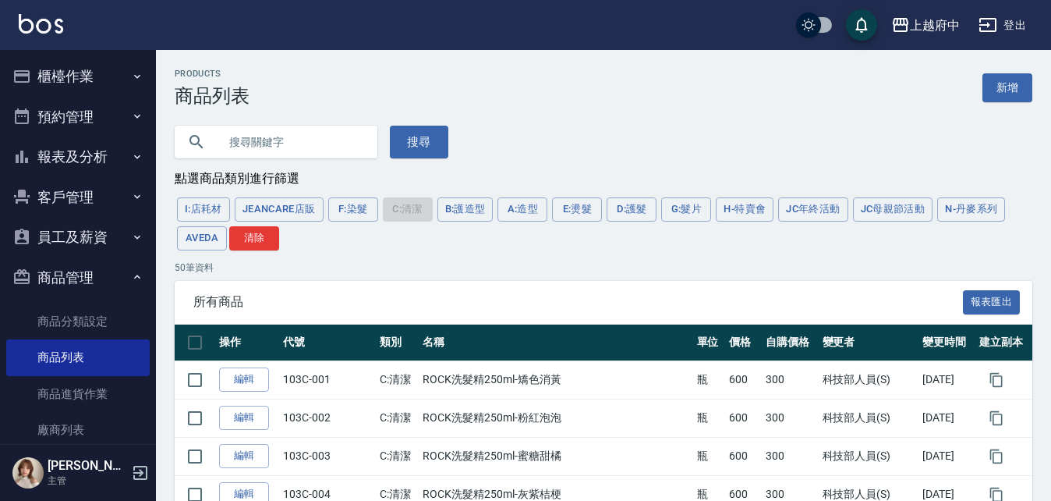
click at [197, 209] on button "I:店耗材" at bounding box center [203, 209] width 53 height 24
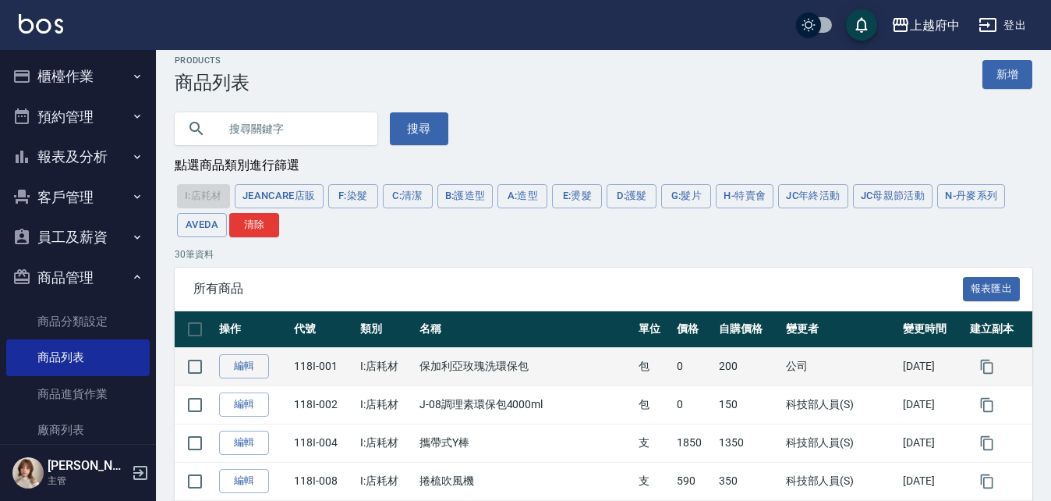
scroll to position [156, 0]
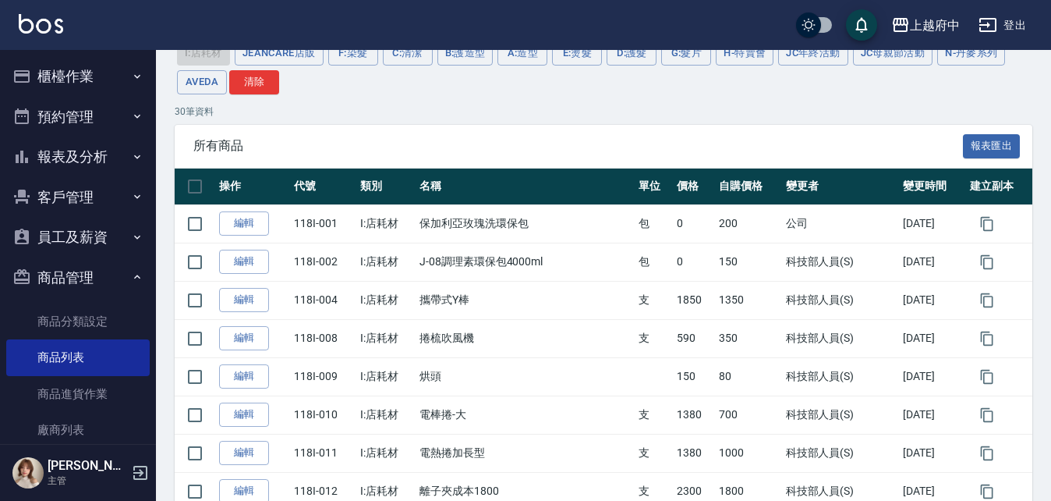
click at [101, 280] on button "商品管理" at bounding box center [78, 277] width 144 height 41
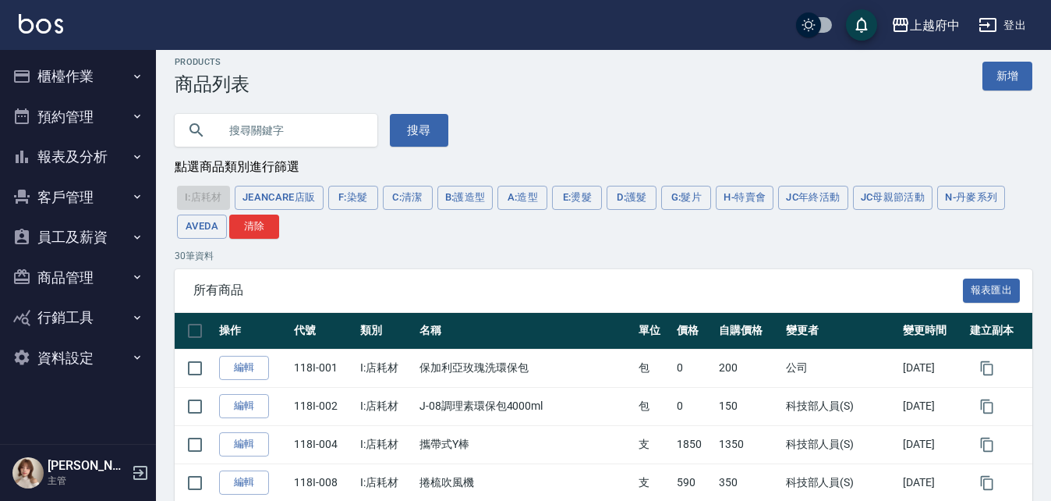
scroll to position [0, 0]
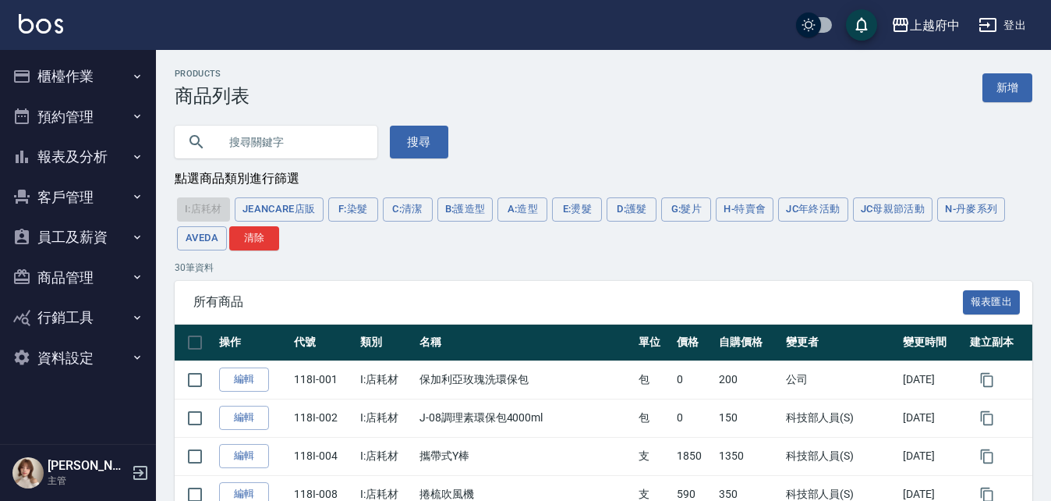
click at [77, 72] on button "櫃檯作業" at bounding box center [78, 76] width 144 height 41
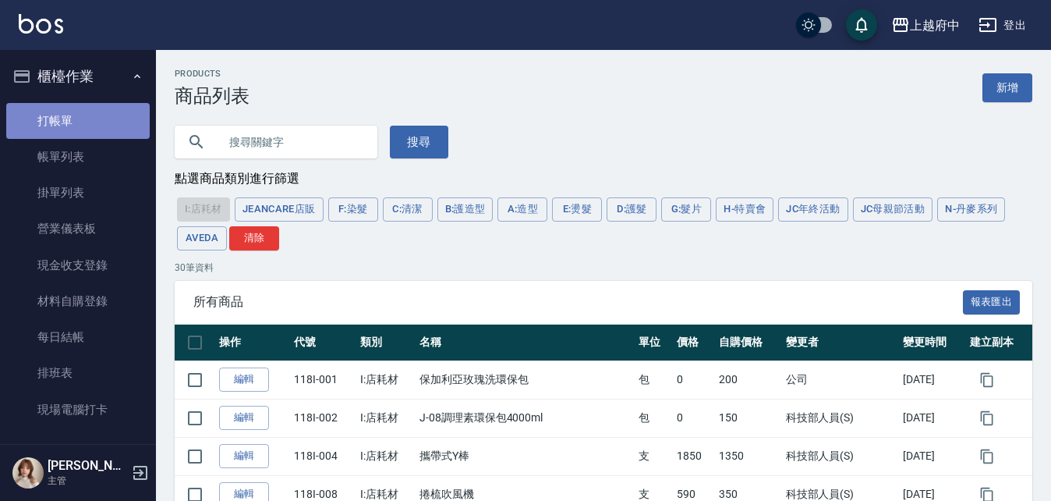
click at [78, 126] on link "打帳單" at bounding box center [78, 121] width 144 height 36
